Goal: Task Accomplishment & Management: Manage account settings

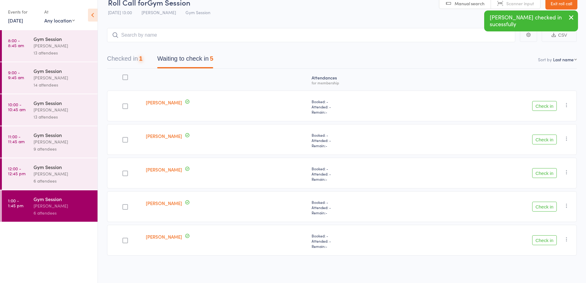
scroll to position [11, 0]
click at [546, 106] on button "Check in" at bounding box center [544, 106] width 25 height 10
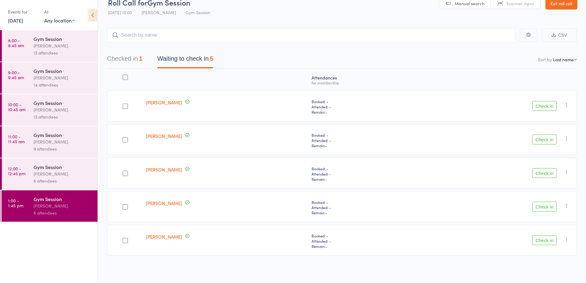
scroll to position [0, 0]
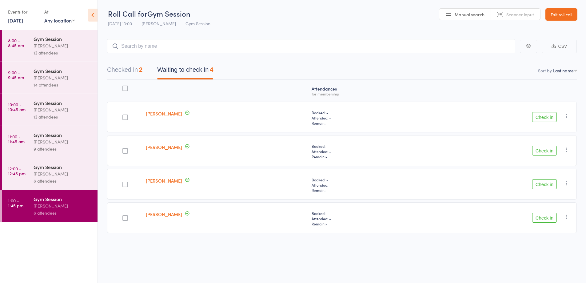
click at [545, 116] on button "Check in" at bounding box center [544, 117] width 25 height 10
click at [549, 153] on button "Check in" at bounding box center [544, 151] width 25 height 10
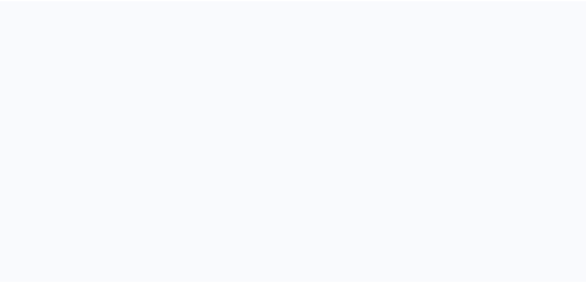
scroll to position [0, 0]
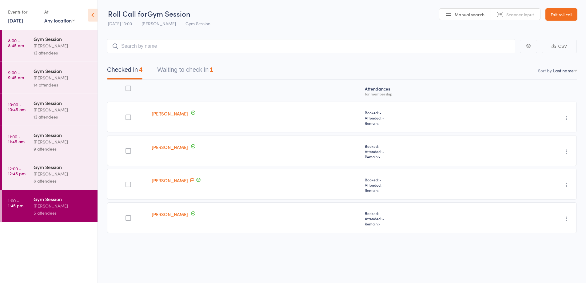
click at [202, 68] on button "Waiting to check in 1" at bounding box center [185, 71] width 56 height 16
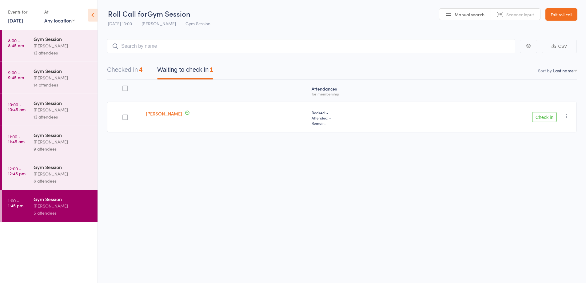
click at [75, 177] on div "6 attendees" at bounding box center [63, 180] width 59 height 7
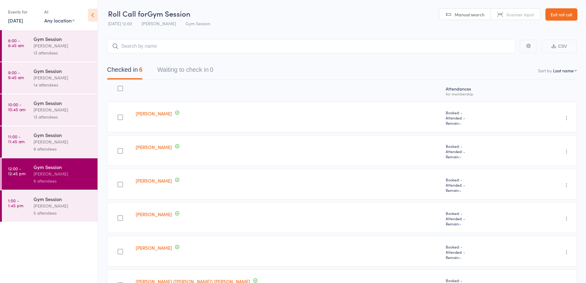
click at [75, 141] on div "[PERSON_NAME]" at bounding box center [63, 141] width 59 height 7
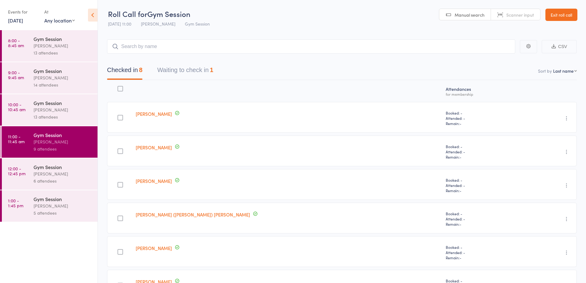
click at [205, 67] on button "Waiting to check in 1" at bounding box center [185, 71] width 56 height 16
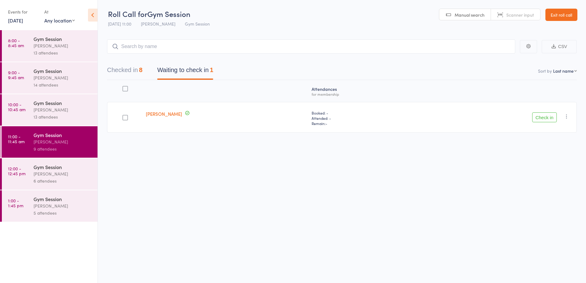
click at [568, 117] on icon "button" at bounding box center [567, 116] width 6 height 6
click at [545, 181] on li "Mark absent" at bounding box center [544, 178] width 51 height 8
click at [79, 111] on div "[PERSON_NAME]" at bounding box center [63, 109] width 59 height 7
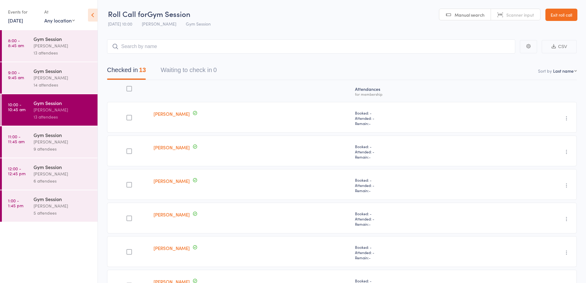
click at [210, 44] on input "search" at bounding box center [311, 46] width 408 height 14
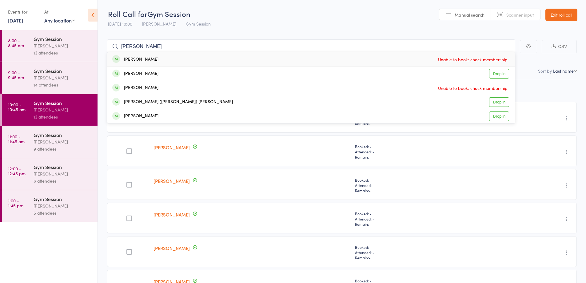
type input "julie"
click at [498, 103] on link "Drop in" at bounding box center [499, 102] width 20 height 10
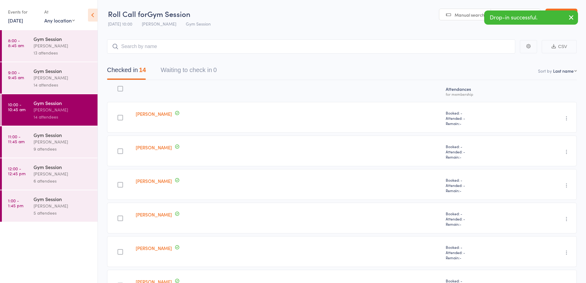
click at [72, 81] on div "14 attendees" at bounding box center [63, 84] width 59 height 7
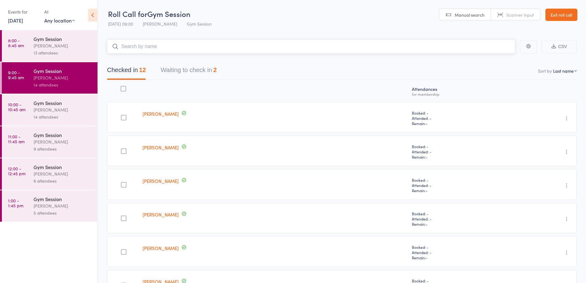
click at [208, 74] on button "Waiting to check in 2" at bounding box center [189, 71] width 56 height 16
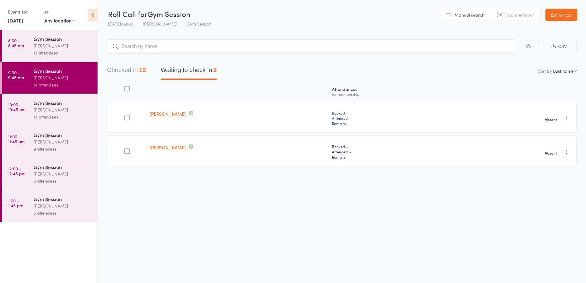
click at [78, 45] on div "[PERSON_NAME]" at bounding box center [63, 45] width 59 height 7
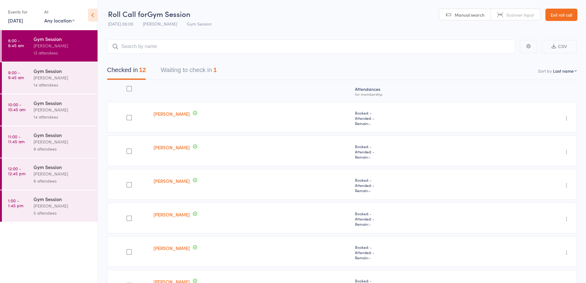
click at [209, 70] on button "Waiting to check in 1" at bounding box center [189, 71] width 56 height 16
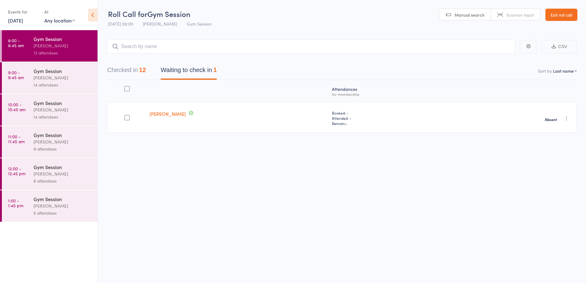
click at [67, 208] on div "[PERSON_NAME]" at bounding box center [63, 205] width 59 height 7
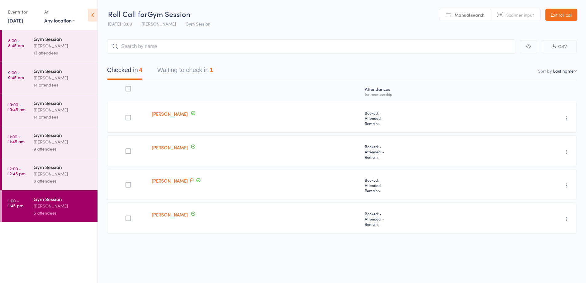
click at [197, 67] on button "Waiting to check in 1" at bounding box center [185, 71] width 56 height 16
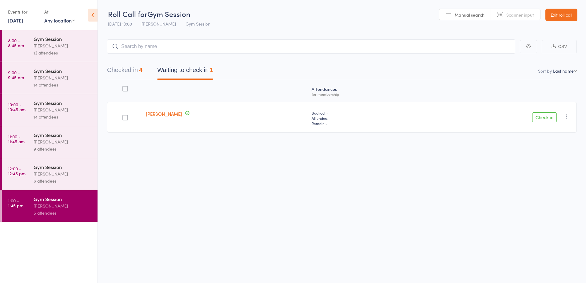
click at [568, 114] on icon "button" at bounding box center [567, 116] width 6 height 6
click at [547, 180] on li "Mark absent" at bounding box center [544, 178] width 51 height 8
click at [82, 175] on div "[PERSON_NAME]" at bounding box center [63, 173] width 59 height 7
